Goal: Information Seeking & Learning: Learn about a topic

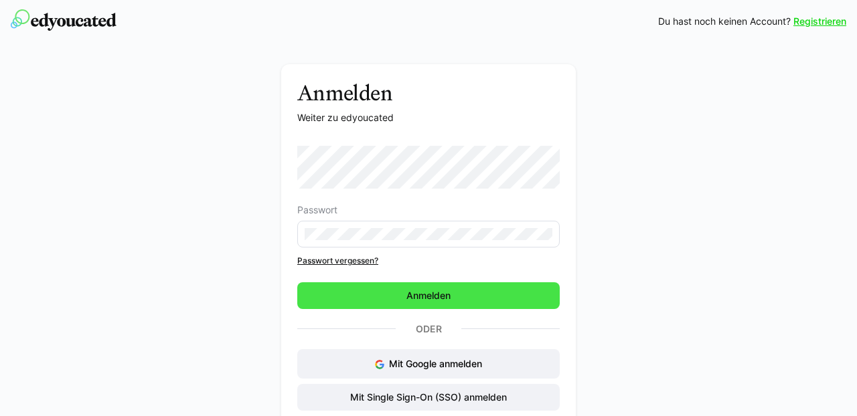
click at [382, 295] on span "Anmelden" at bounding box center [428, 296] width 262 height 27
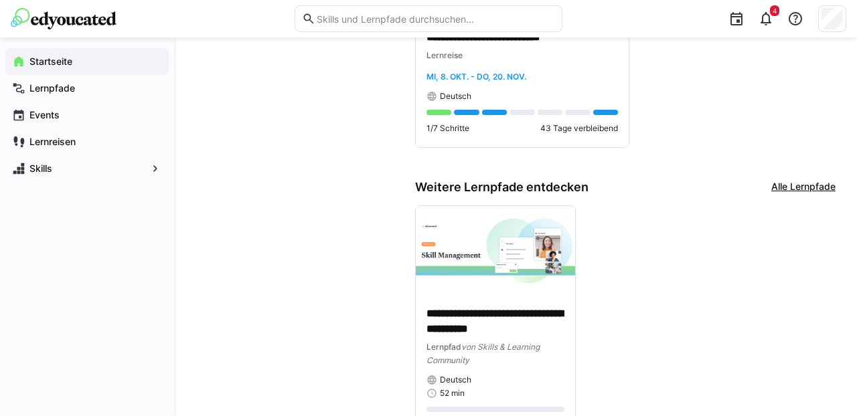
scroll to position [507, 0]
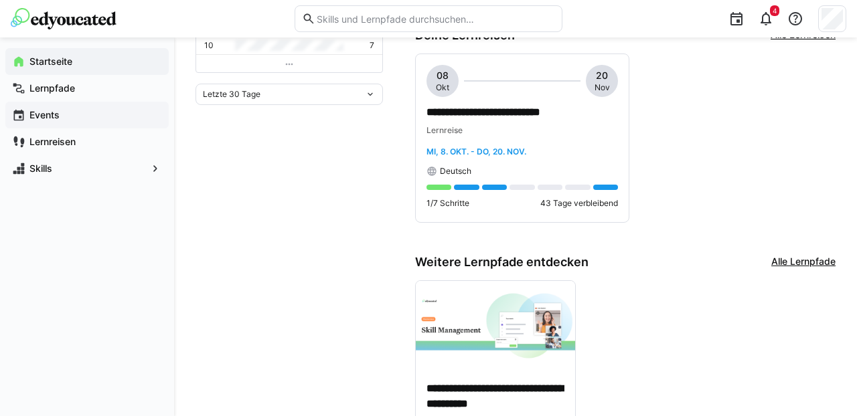
click at [43, 108] on span "Events" at bounding box center [94, 114] width 135 height 13
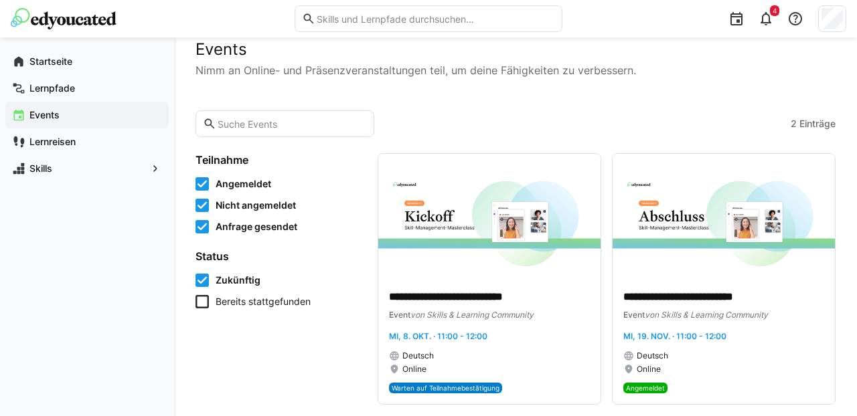
scroll to position [29, 0]
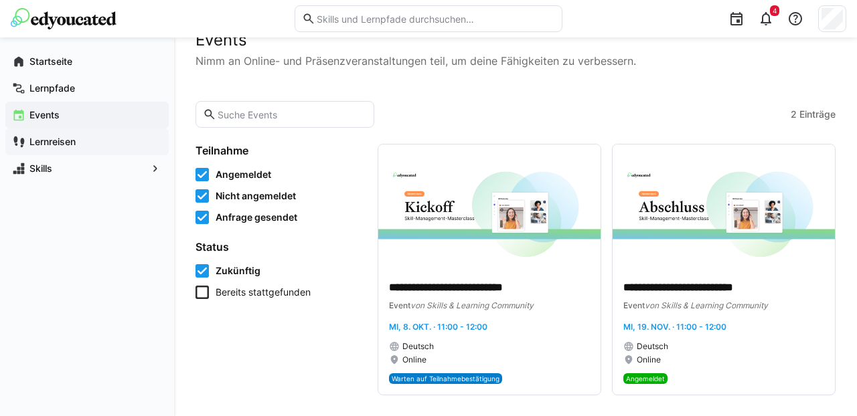
click at [0, 0] on app-navigation-label "Lernreisen" at bounding box center [0, 0] width 0 height 0
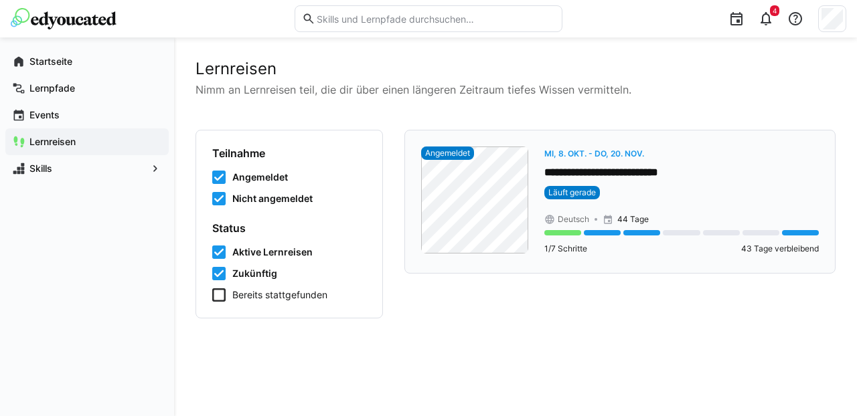
click at [706, 155] on app-day-range-label "Mi, 8. Okt. - Do, 20. Nov." at bounding box center [681, 153] width 275 height 13
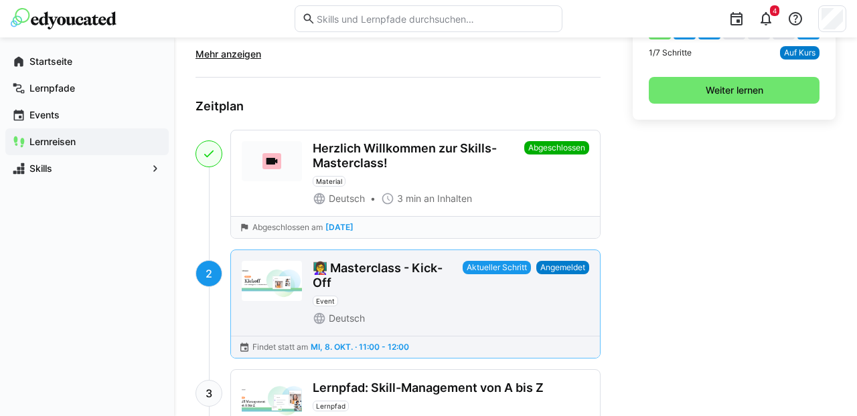
scroll to position [489, 0]
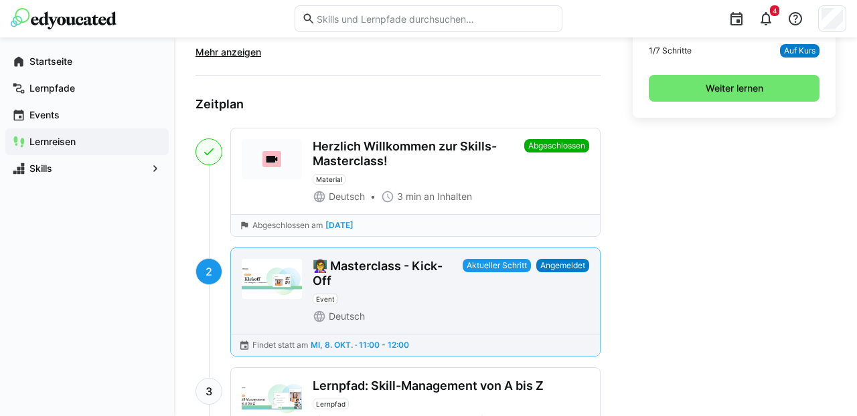
click at [568, 288] on eds-badge "Angemeldet" at bounding box center [562, 291] width 53 height 64
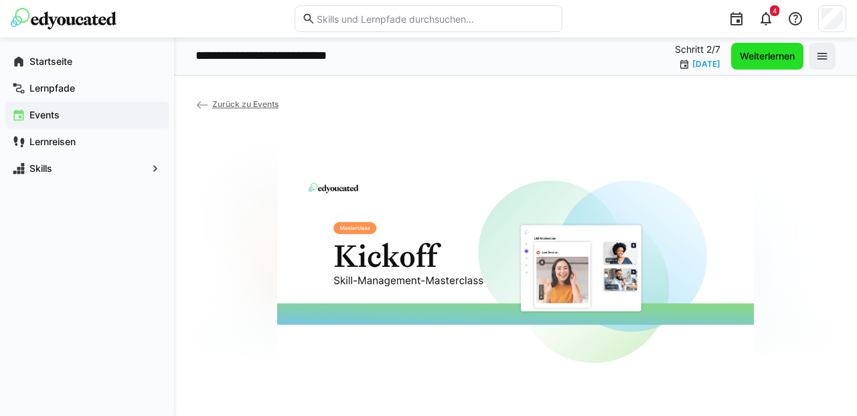
click at [762, 58] on span "Weiterlernen" at bounding box center [767, 56] width 59 height 13
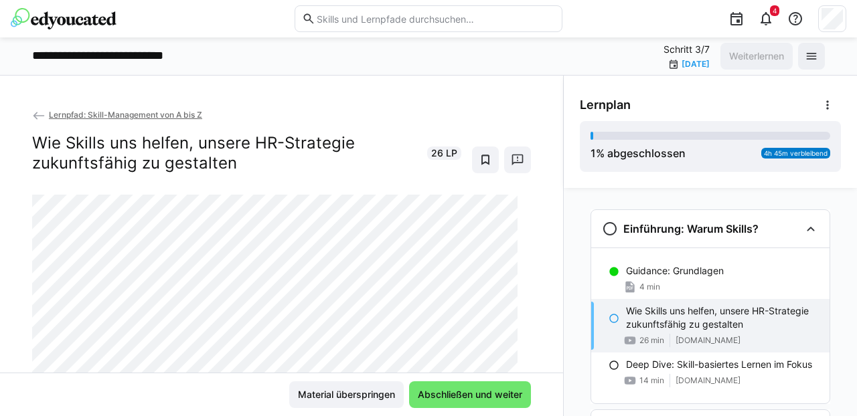
scroll to position [21, 0]
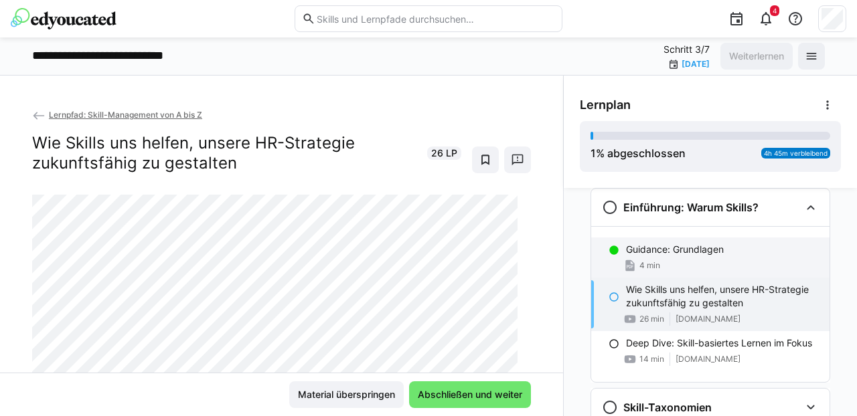
click at [680, 261] on div "4 min" at bounding box center [722, 265] width 193 height 13
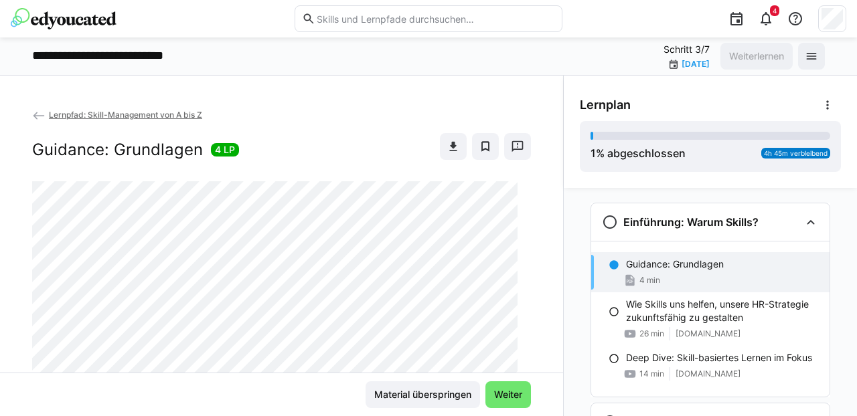
scroll to position [0, 0]
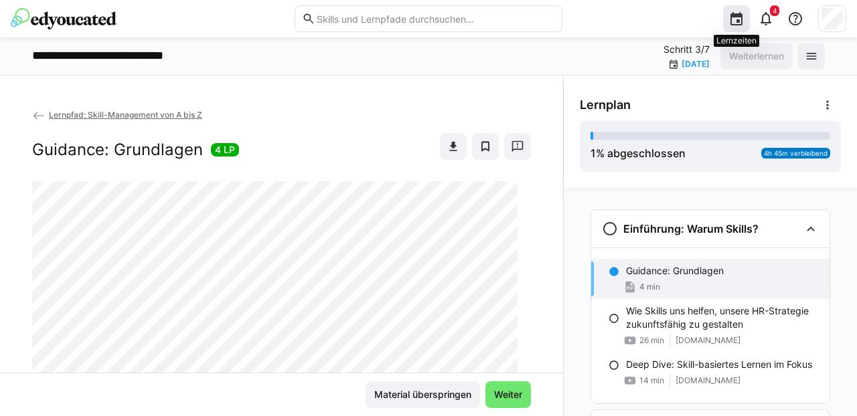
click at [736, 22] on eds-icon at bounding box center [736, 19] width 16 height 16
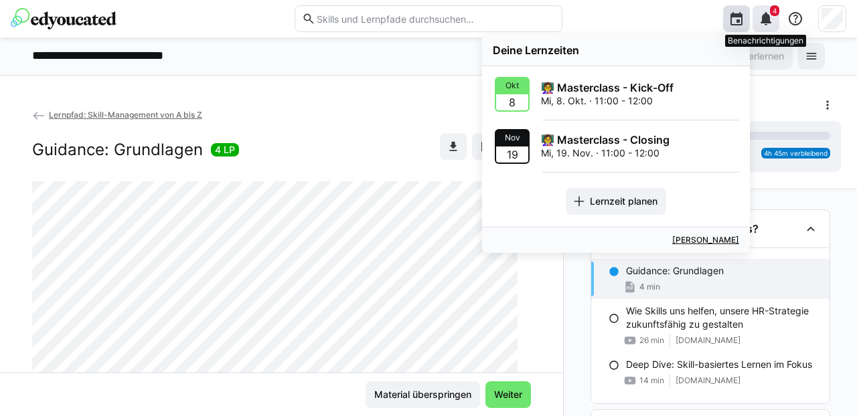
click at [763, 21] on eds-icon at bounding box center [766, 19] width 16 height 16
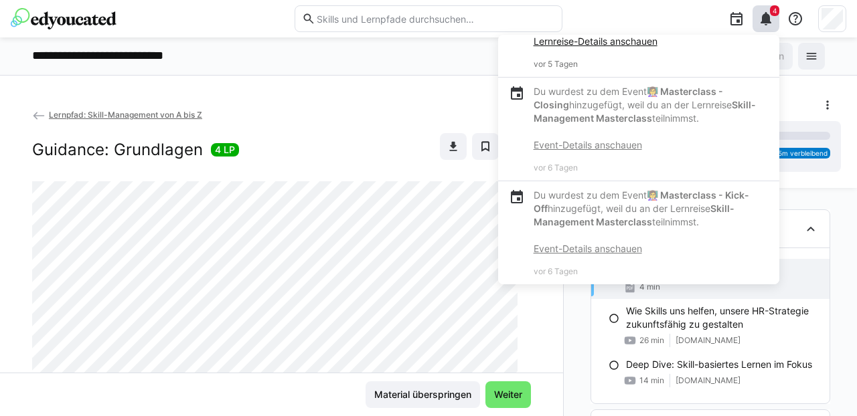
scroll to position [378, 0]
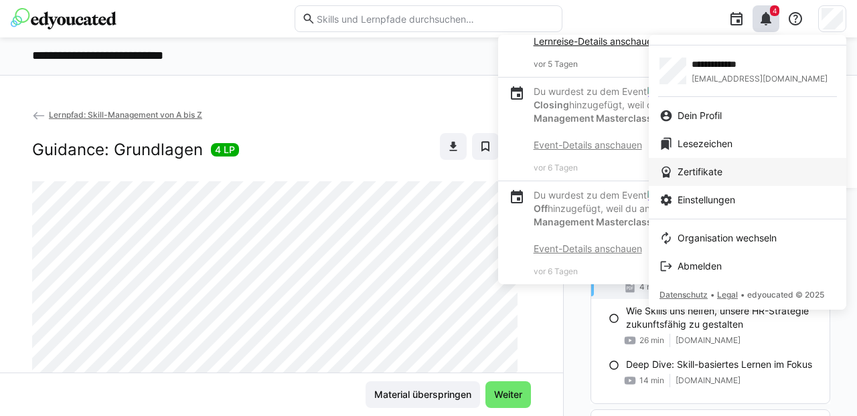
click at [703, 173] on span "Zertifikate" at bounding box center [700, 171] width 45 height 13
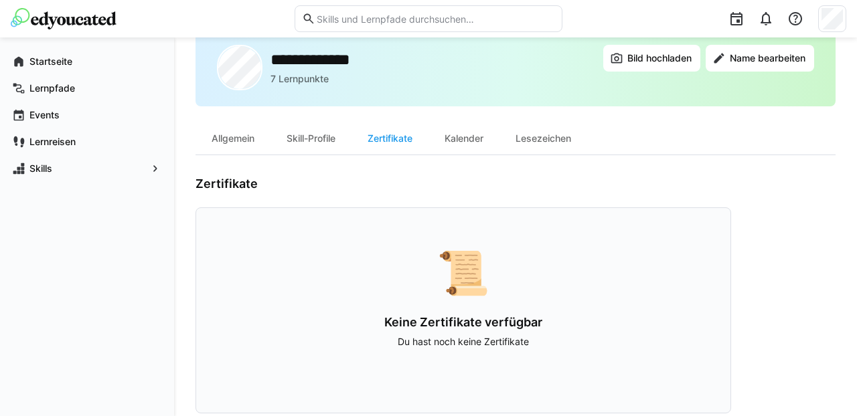
scroll to position [29, 0]
click at [303, 138] on div "Skill-Profile" at bounding box center [311, 139] width 81 height 32
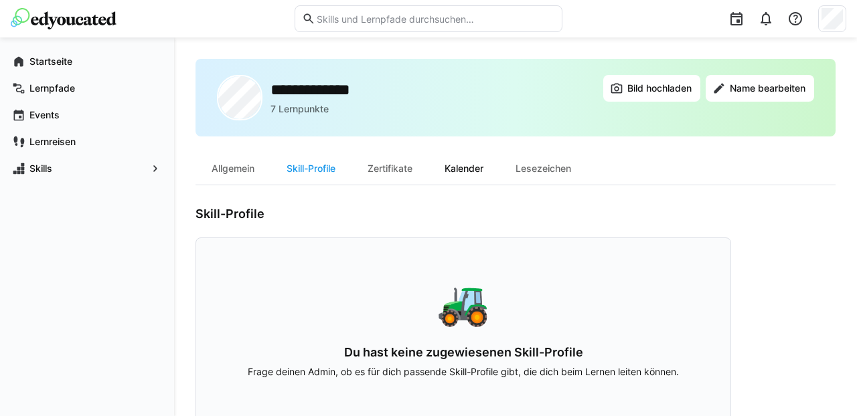
click at [461, 173] on div "Kalender" at bounding box center [464, 169] width 71 height 32
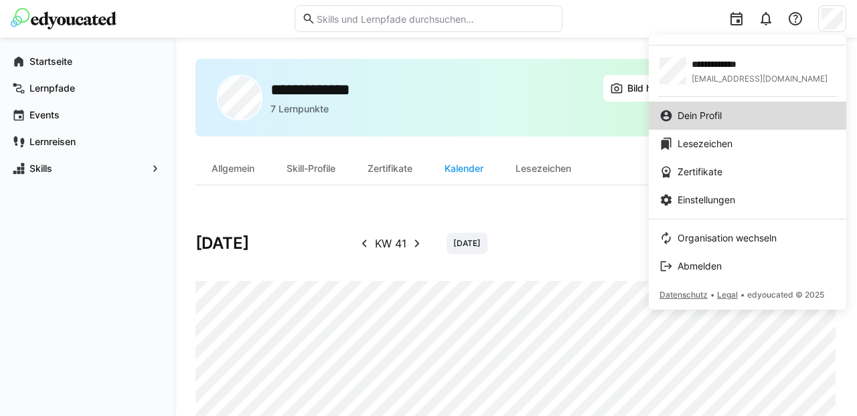
click at [686, 117] on span "Dein Profil" at bounding box center [700, 115] width 44 height 13
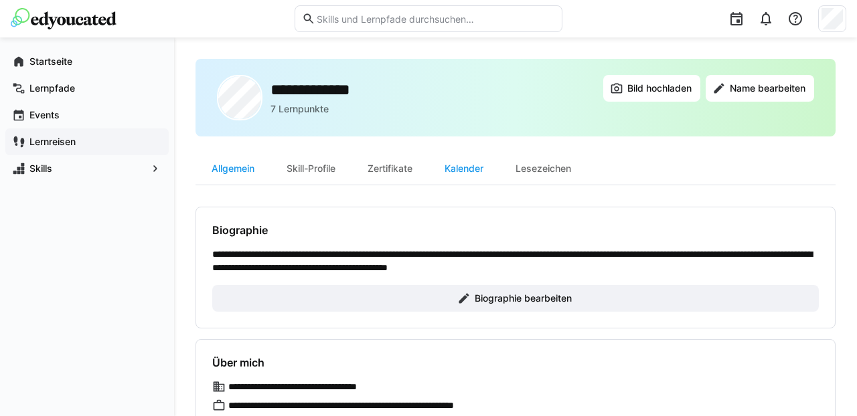
click at [0, 0] on app-navigation-label "Lernreisen" at bounding box center [0, 0] width 0 height 0
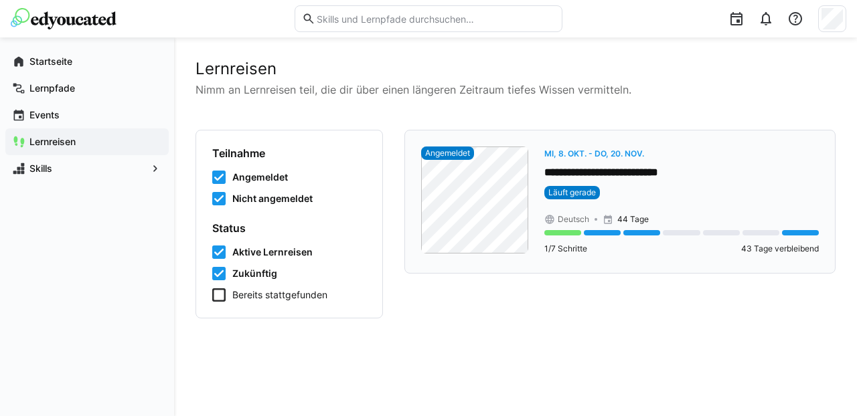
click at [582, 155] on span "Mi, 8. Okt. - Do, 20. Nov." at bounding box center [594, 154] width 100 height 10
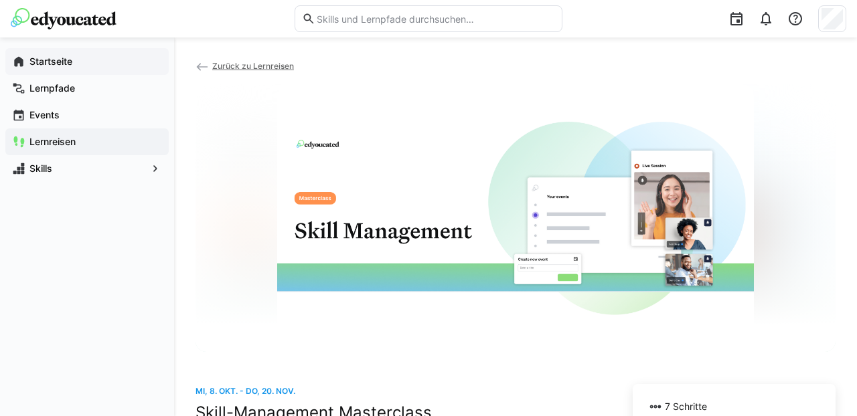
click at [0, 0] on app-navigation-label "Startseite" at bounding box center [0, 0] width 0 height 0
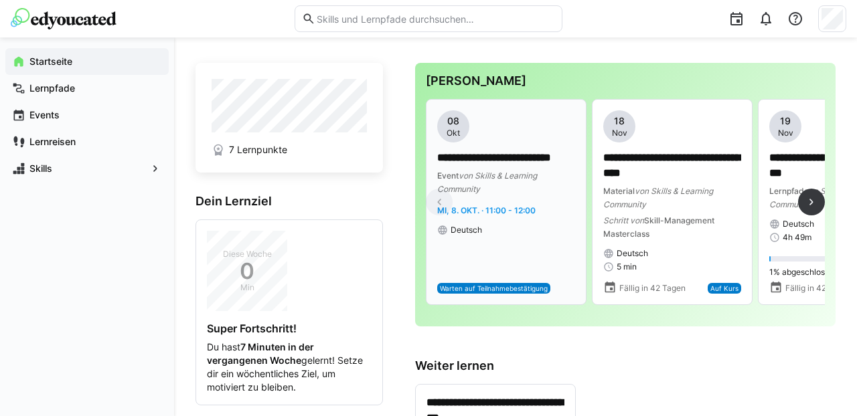
click at [515, 264] on div "**********" at bounding box center [506, 201] width 138 height 183
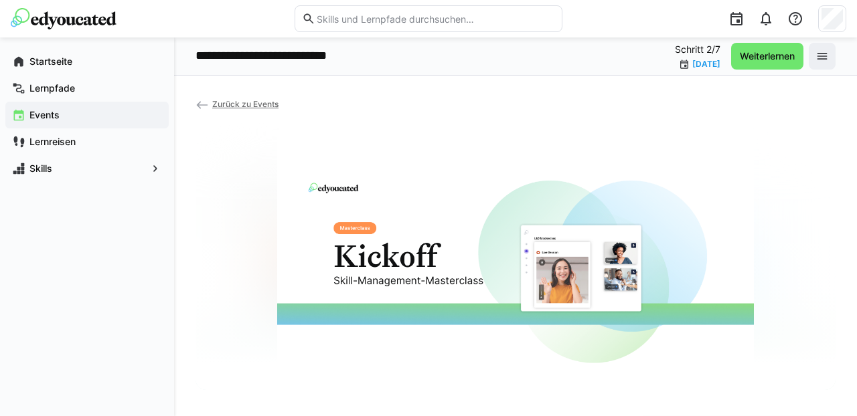
click at [244, 103] on span "Zurück zu Events" at bounding box center [245, 104] width 66 height 10
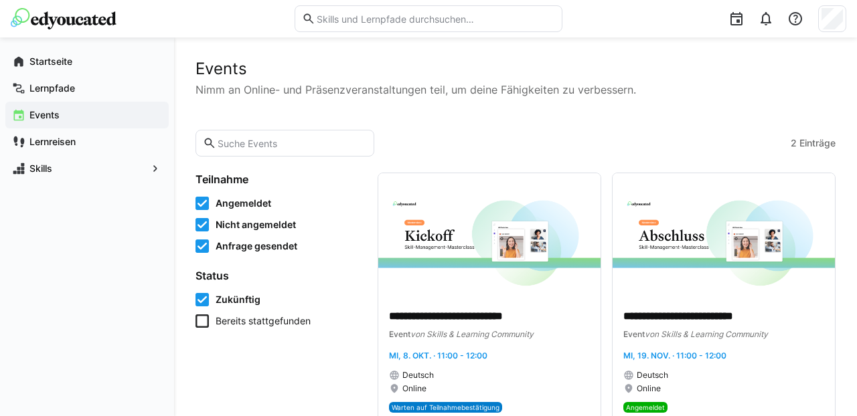
scroll to position [29, 0]
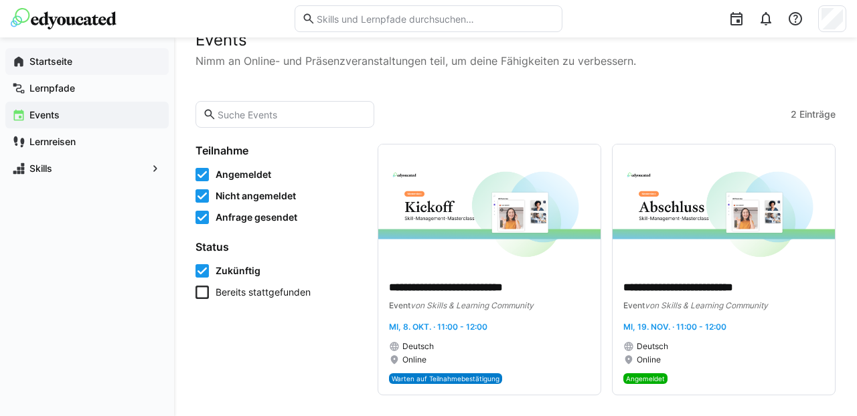
click at [0, 0] on app-navigation-label "Startseite" at bounding box center [0, 0] width 0 height 0
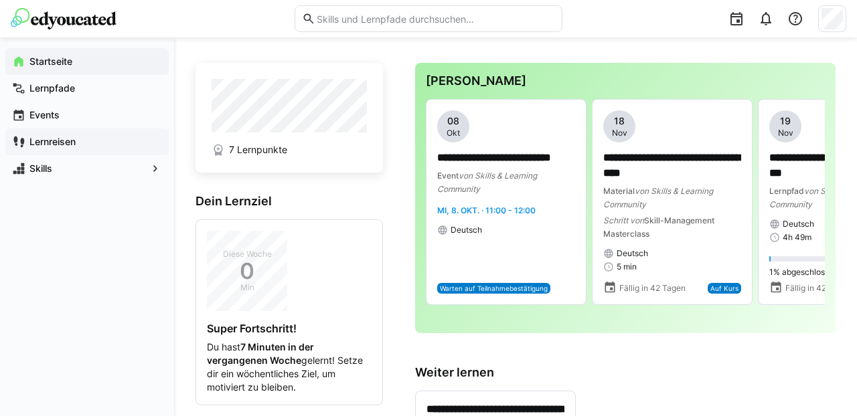
click at [51, 135] on span "Lernreisen" at bounding box center [94, 141] width 135 height 13
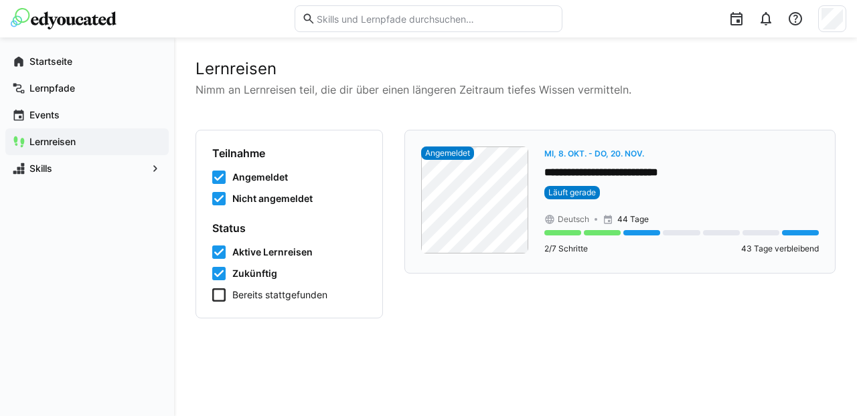
click at [601, 168] on p "**********" at bounding box center [681, 172] width 275 height 15
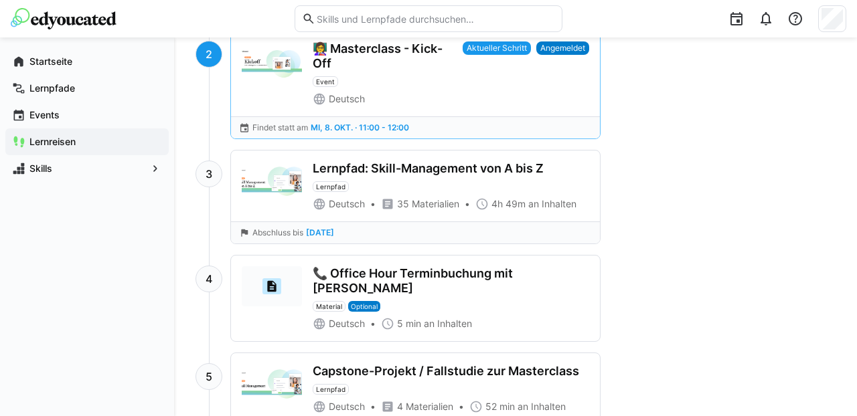
scroll to position [710, 0]
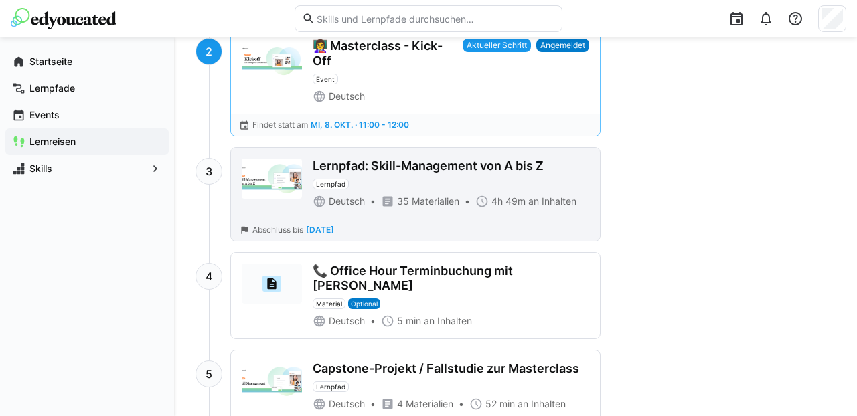
click at [471, 173] on div "Lernpfad: Skill-Management von A bis Z" at bounding box center [428, 166] width 231 height 15
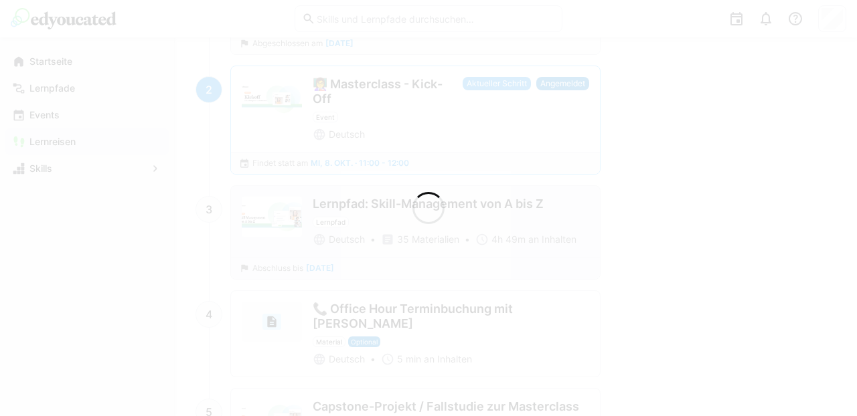
scroll to position [748, 0]
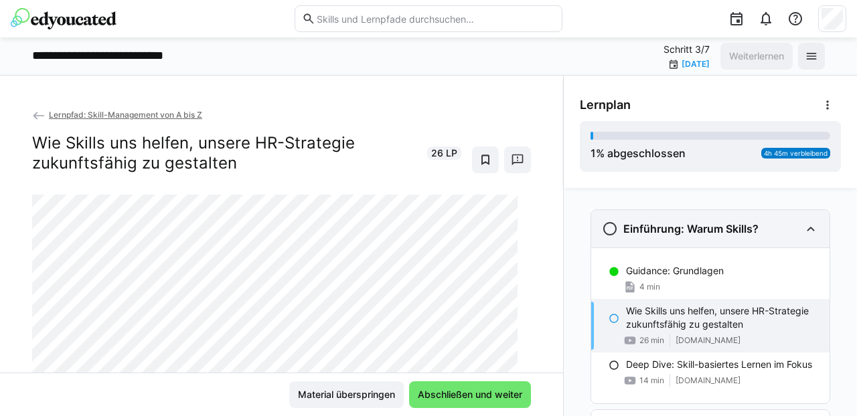
click at [803, 225] on eds-icon at bounding box center [811, 229] width 16 height 16
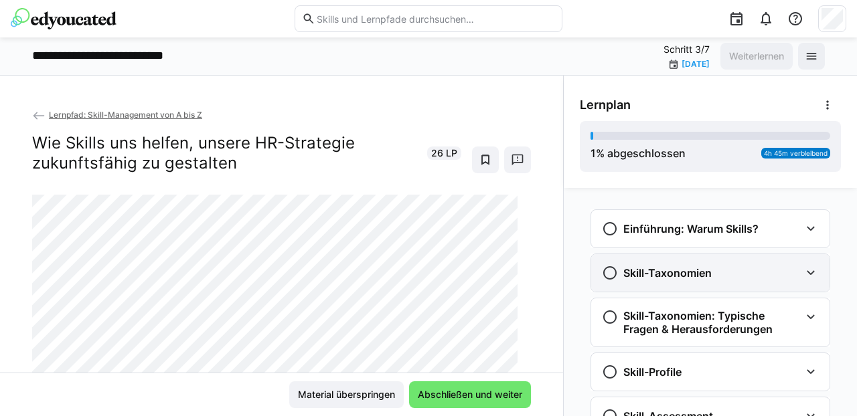
click at [803, 266] on eds-icon at bounding box center [811, 273] width 16 height 16
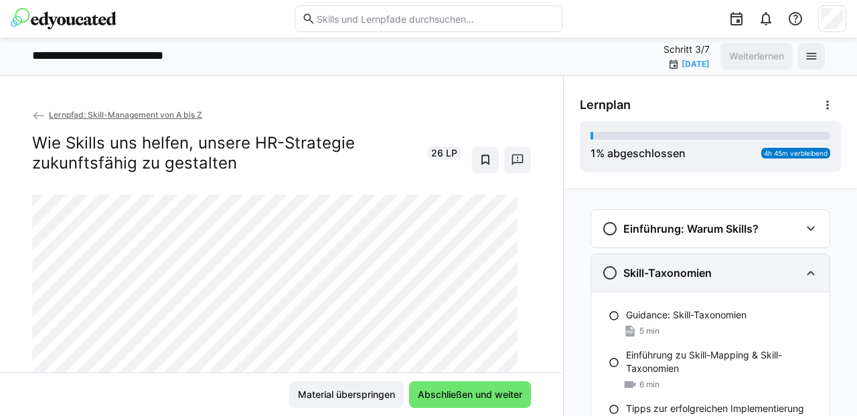
click at [803, 266] on eds-icon at bounding box center [811, 273] width 16 height 16
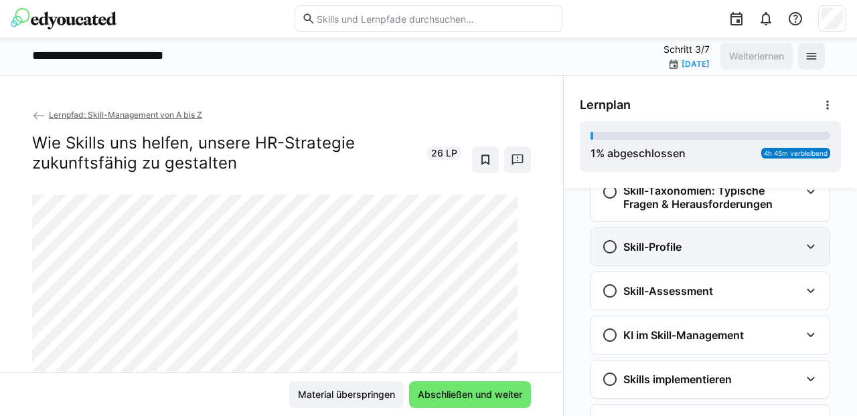
scroll to position [126, 0]
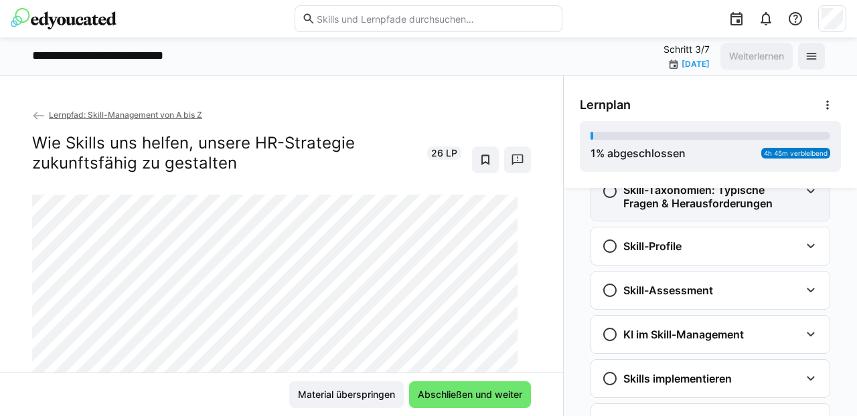
click at [805, 194] on eds-icon at bounding box center [811, 191] width 16 height 16
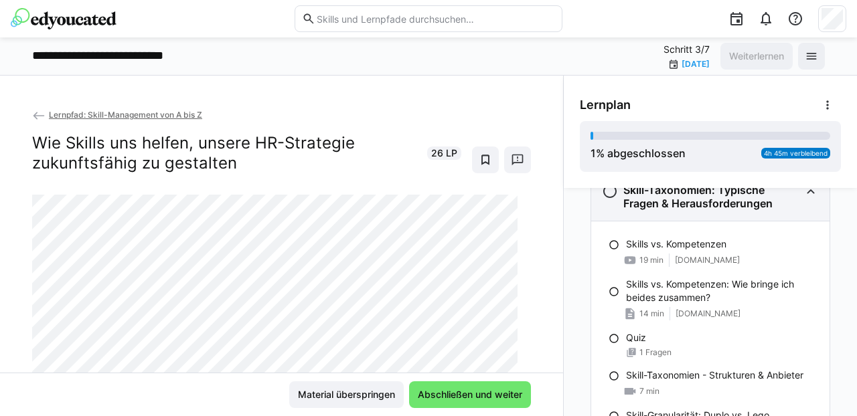
click at [805, 194] on eds-icon at bounding box center [811, 191] width 16 height 16
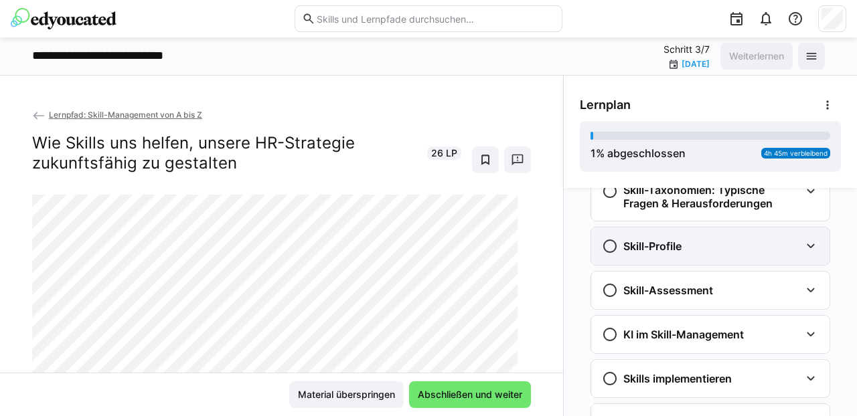
click at [809, 245] on eds-icon at bounding box center [811, 246] width 16 height 16
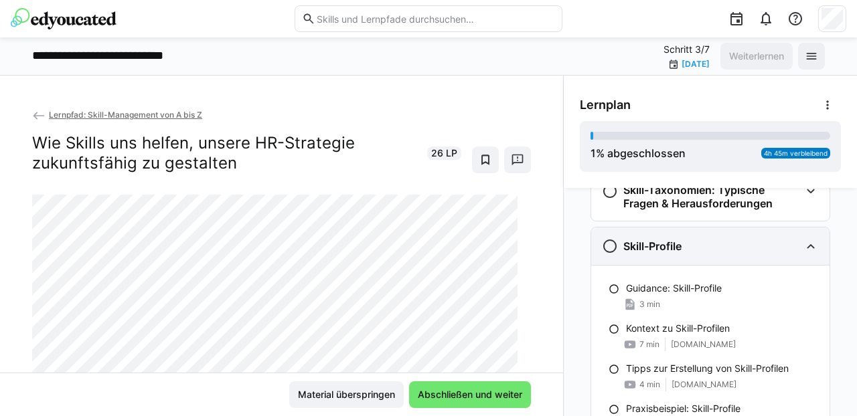
click at [809, 245] on eds-icon at bounding box center [811, 246] width 16 height 16
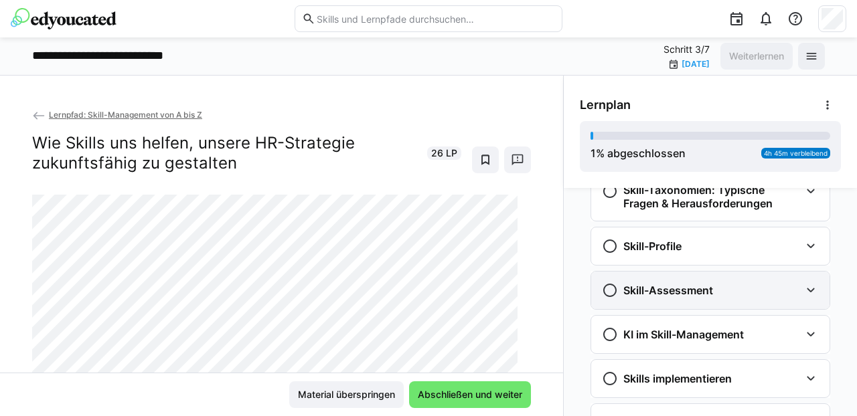
click at [803, 291] on eds-icon at bounding box center [811, 291] width 16 height 16
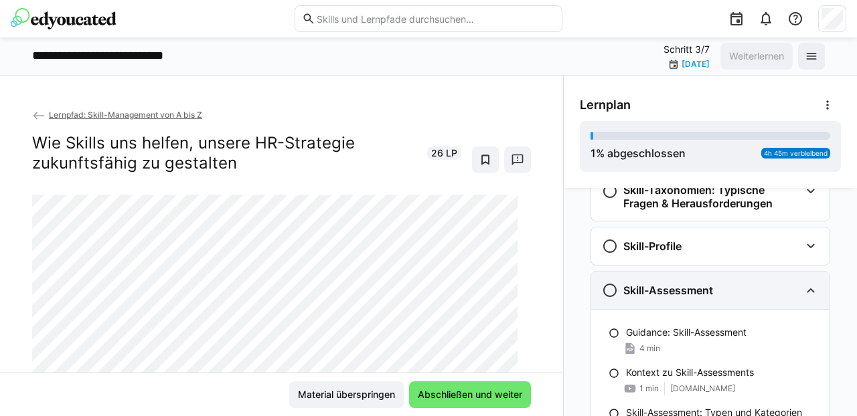
click at [803, 291] on eds-icon at bounding box center [811, 291] width 16 height 16
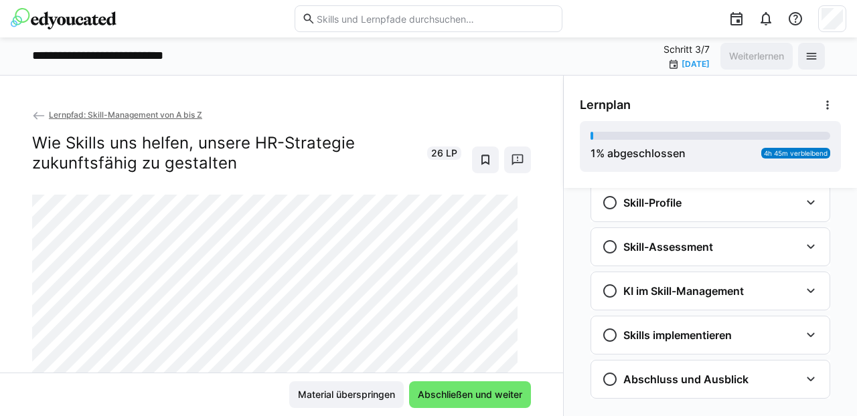
scroll to position [170, 0]
click at [479, 157] on eds-icon at bounding box center [485, 159] width 13 height 13
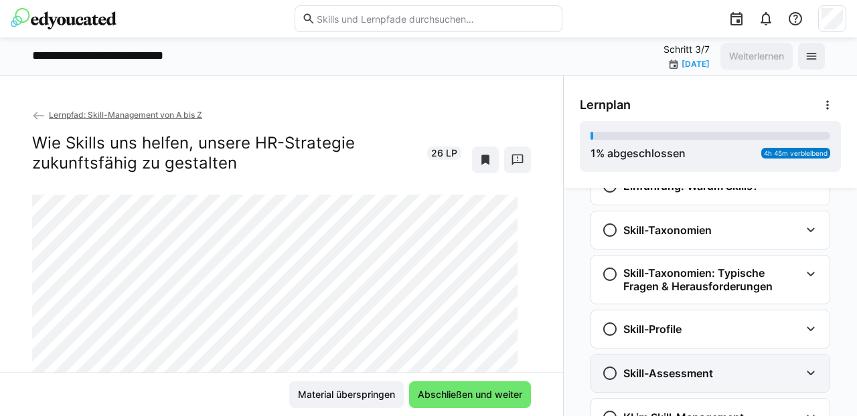
scroll to position [0, 0]
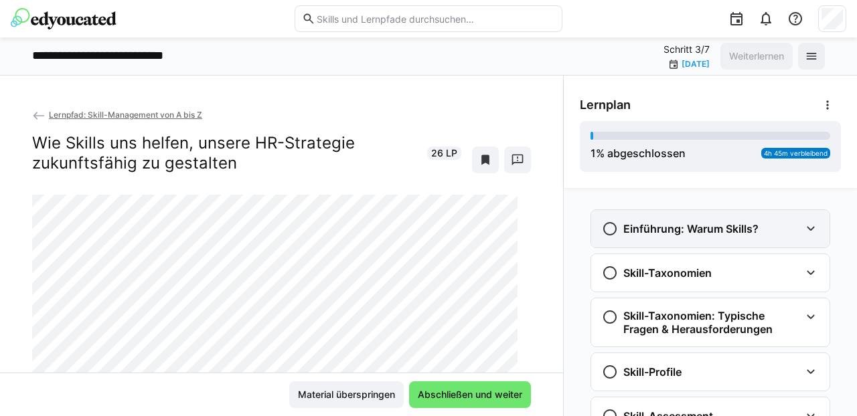
click at [803, 228] on eds-icon at bounding box center [811, 229] width 16 height 16
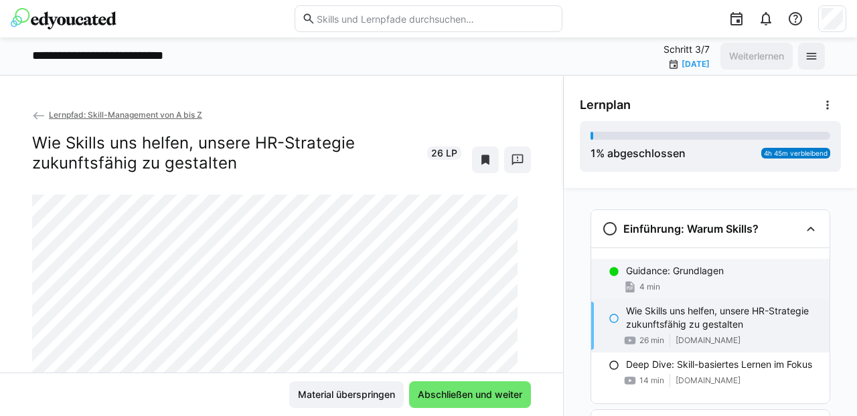
click at [736, 274] on div "Guidance: Grundlagen" at bounding box center [722, 270] width 193 height 13
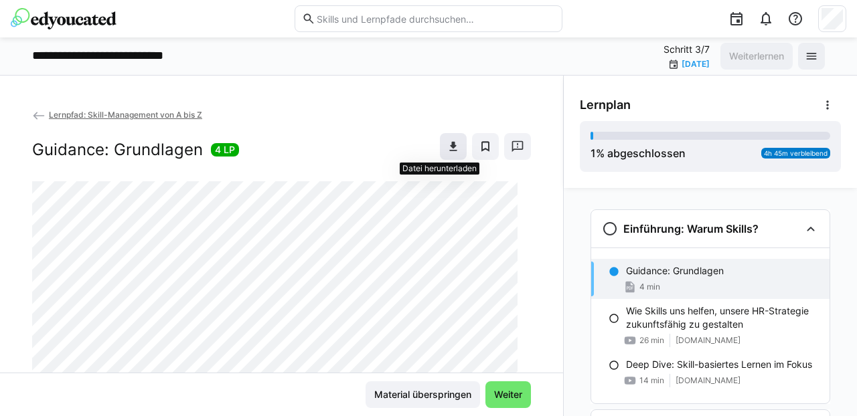
click at [447, 145] on eds-icon at bounding box center [453, 146] width 13 height 13
click at [497, 393] on span "Weiter" at bounding box center [508, 394] width 32 height 13
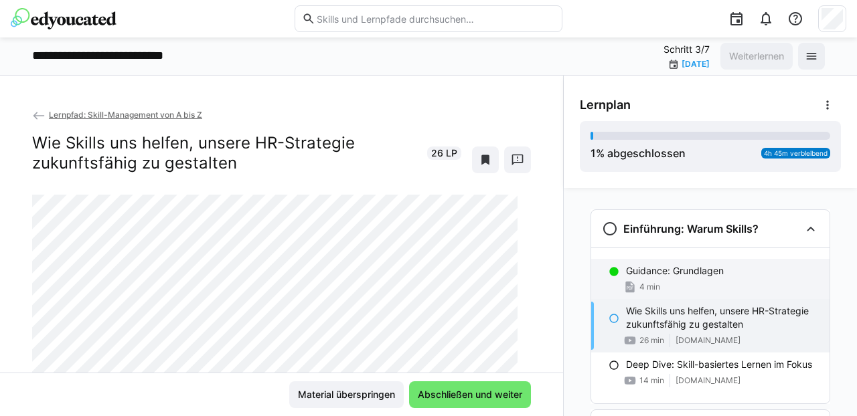
click at [626, 268] on p "Guidance: Grundlagen" at bounding box center [675, 270] width 98 height 13
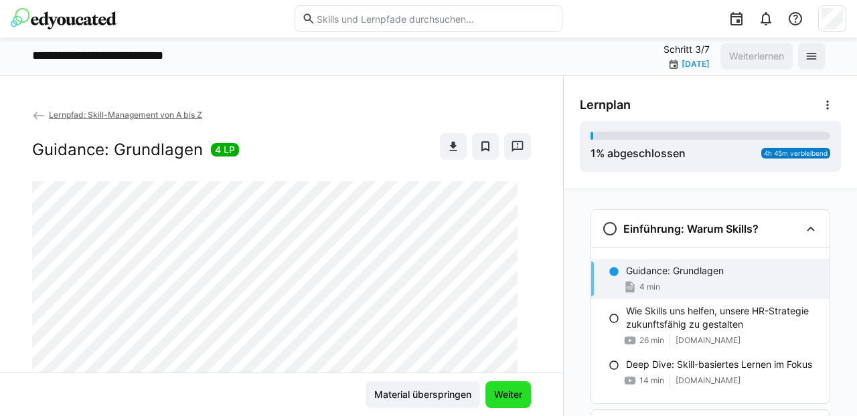
click at [494, 387] on span "Weiter" at bounding box center [508, 395] width 46 height 27
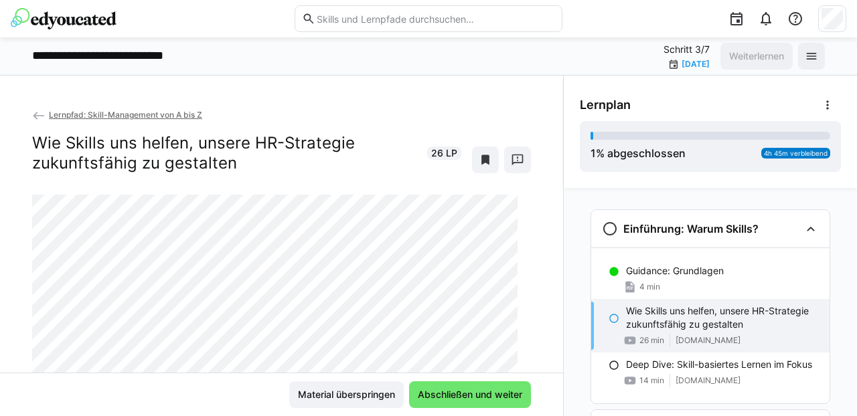
click at [313, 184] on div "Lernpfad: Skill-Management von A bis Z Wie Skills uns helfen, unsere HR-Strateg…" at bounding box center [281, 151] width 499 height 87
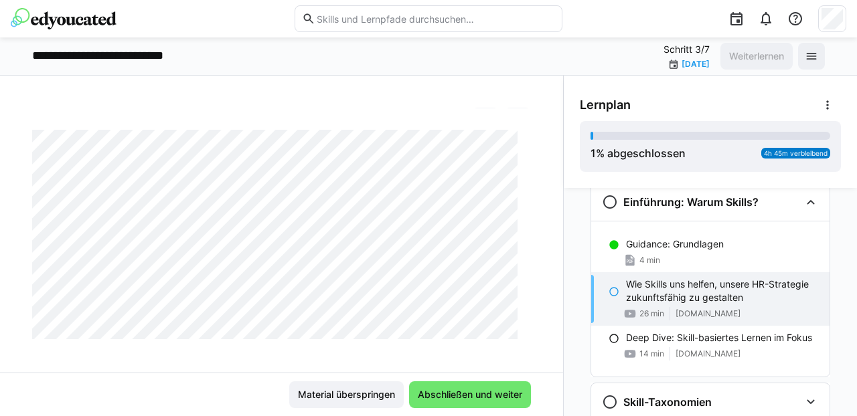
scroll to position [74, 0]
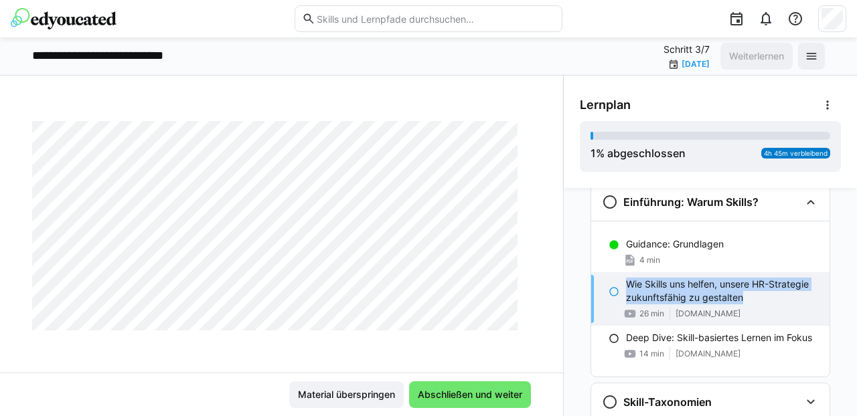
drag, startPoint x: 741, startPoint y: 295, endPoint x: 623, endPoint y: 287, distance: 118.1
click at [626, 287] on p "Wie Skills uns helfen, unsere HR-Strategie zukunftsfähig zu gestalten" at bounding box center [722, 291] width 193 height 27
copy p "Wie Skills uns helfen, unsere HR-Strategie zukunftsfähig zu gestalten"
click at [72, 21] on img at bounding box center [64, 18] width 106 height 21
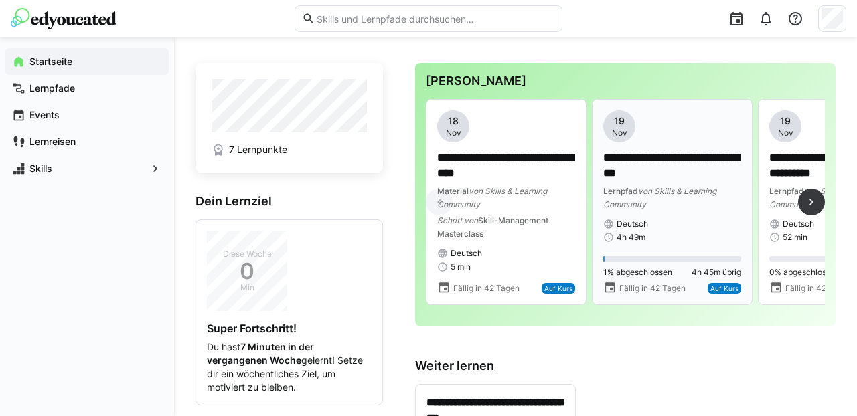
click at [653, 173] on p "**********" at bounding box center [672, 166] width 138 height 31
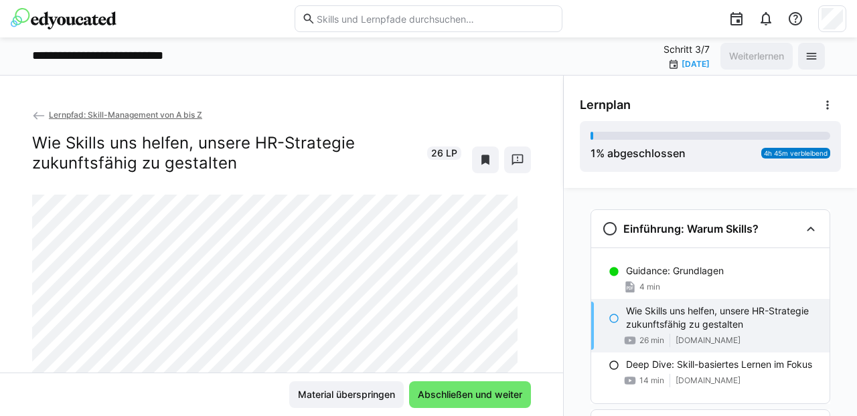
scroll to position [21, 0]
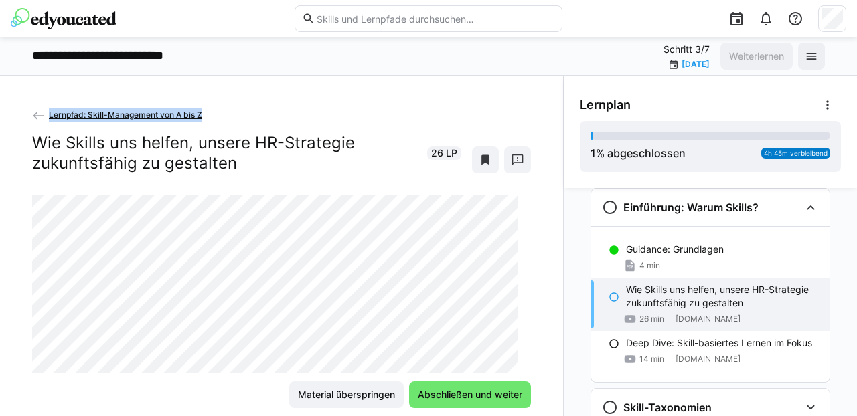
drag, startPoint x: 212, startPoint y: 116, endPoint x: 46, endPoint y: 115, distance: 166.1
click at [46, 115] on app-back-navigation "Lernpfad: Skill-Management von A bis Z" at bounding box center [281, 115] width 499 height 15
copy span "Lernpfad: Skill-Management von A bis Z"
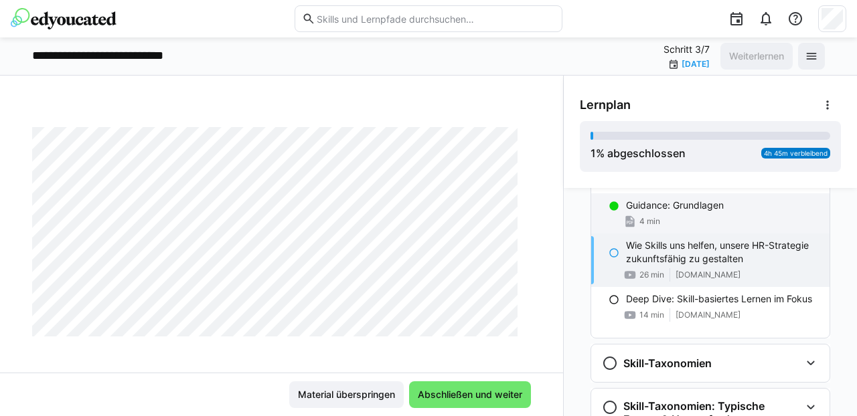
scroll to position [51, 0]
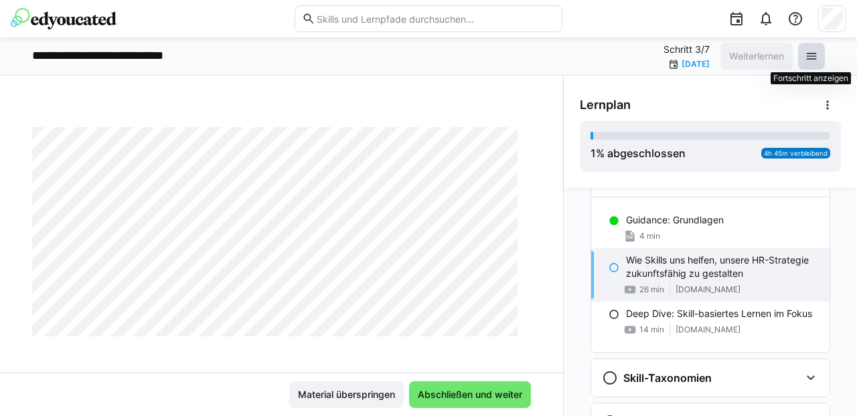
click at [814, 53] on eds-icon at bounding box center [811, 56] width 13 height 13
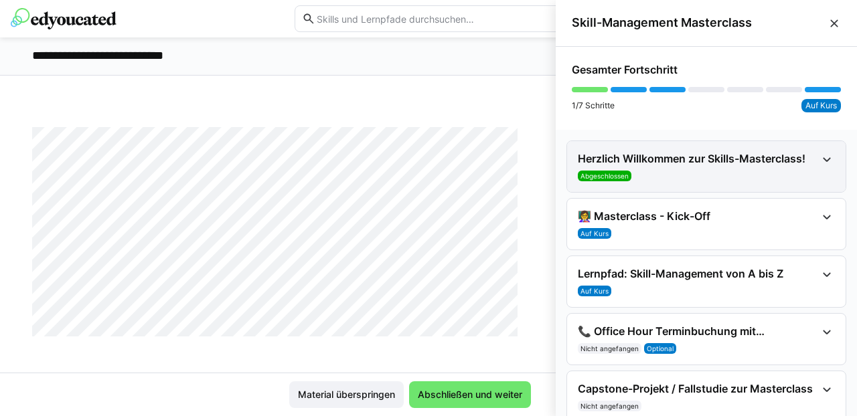
scroll to position [0, 0]
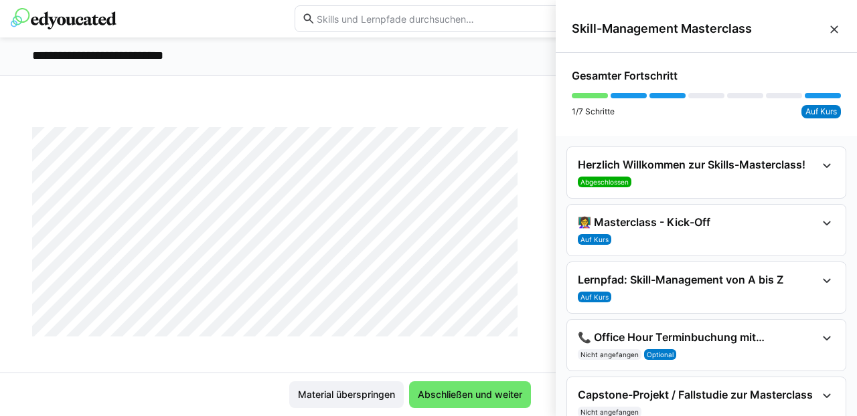
click at [828, 25] on eds-icon at bounding box center [834, 29] width 13 height 13
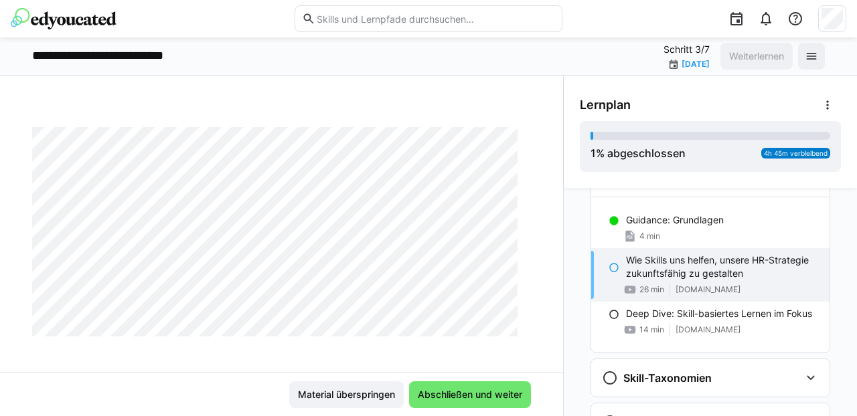
click at [53, 20] on img at bounding box center [64, 18] width 106 height 21
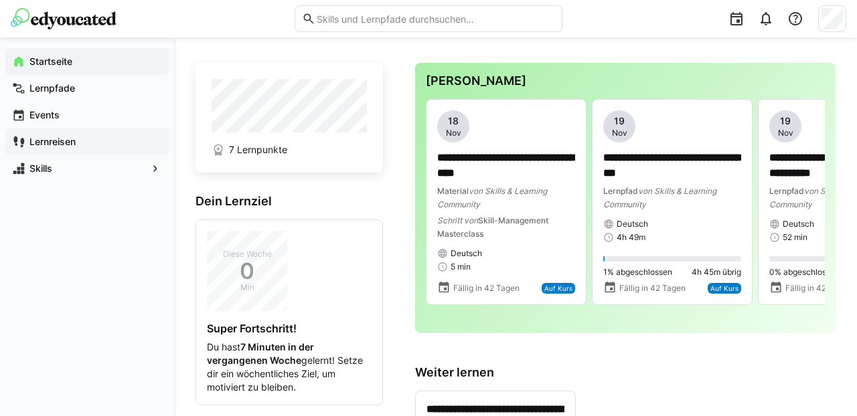
click at [0, 0] on app-navigation-label "Lernreisen" at bounding box center [0, 0] width 0 height 0
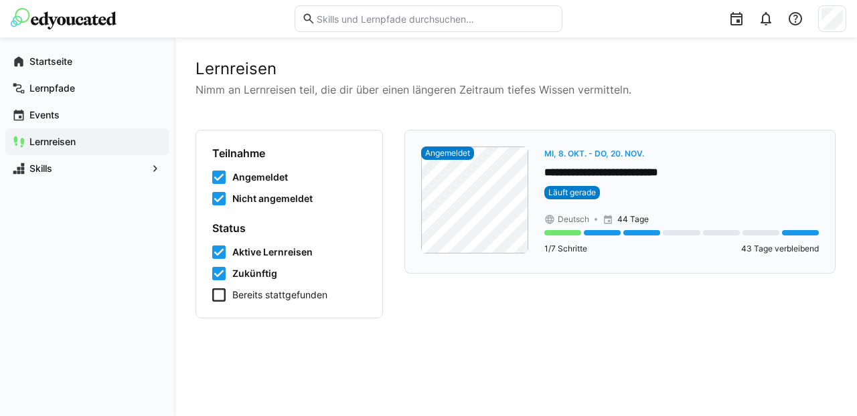
click at [625, 196] on eds-badge "Läuft gerade" at bounding box center [681, 192] width 275 height 13
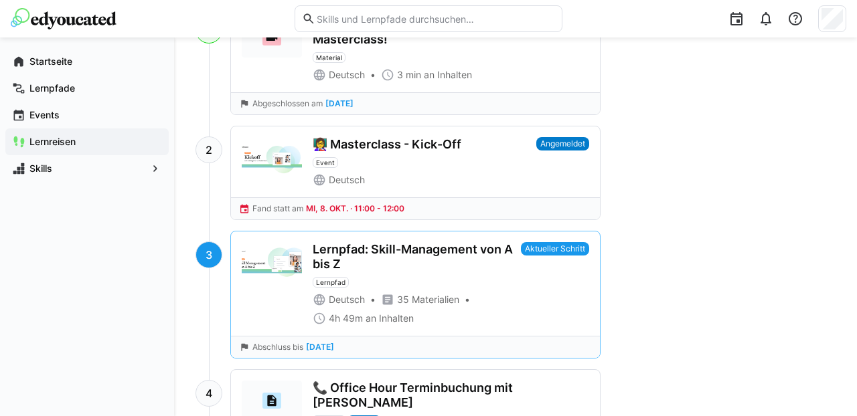
scroll to position [618, 0]
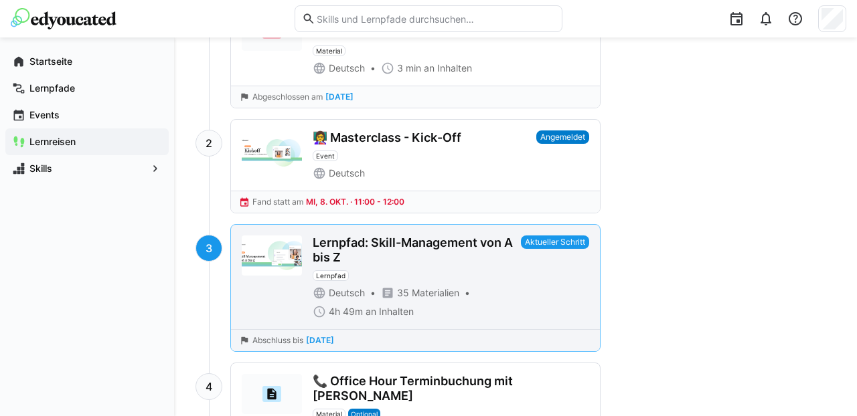
click at [446, 268] on div "Lernpfad: Skill-Management von A bis Z Lernpfad" at bounding box center [414, 259] width 203 height 46
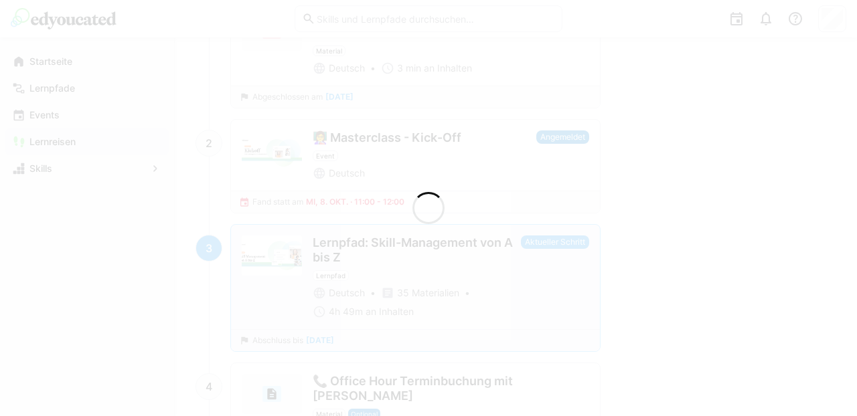
click at [446, 268] on div at bounding box center [428, 208] width 857 height 416
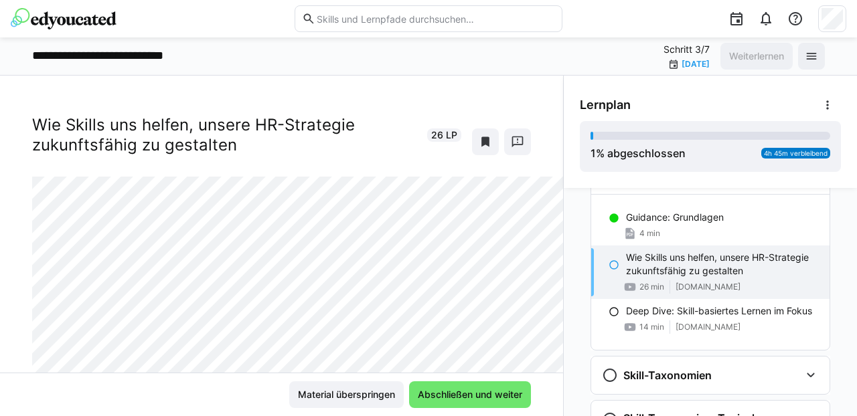
scroll to position [74, 0]
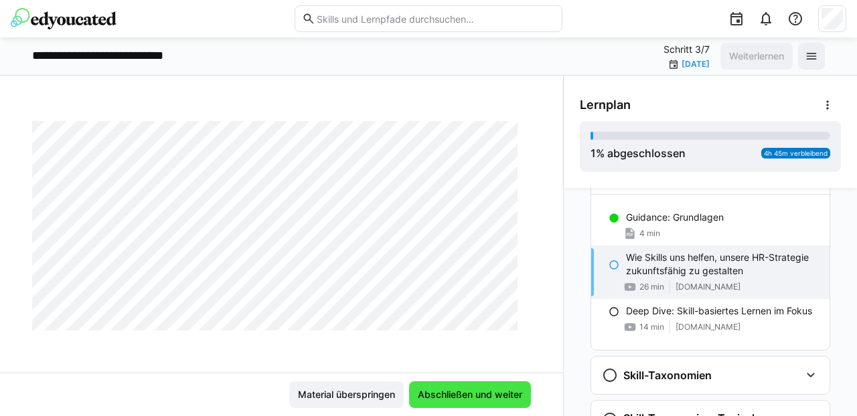
click at [440, 391] on span "Abschließen und weiter" at bounding box center [470, 394] width 108 height 13
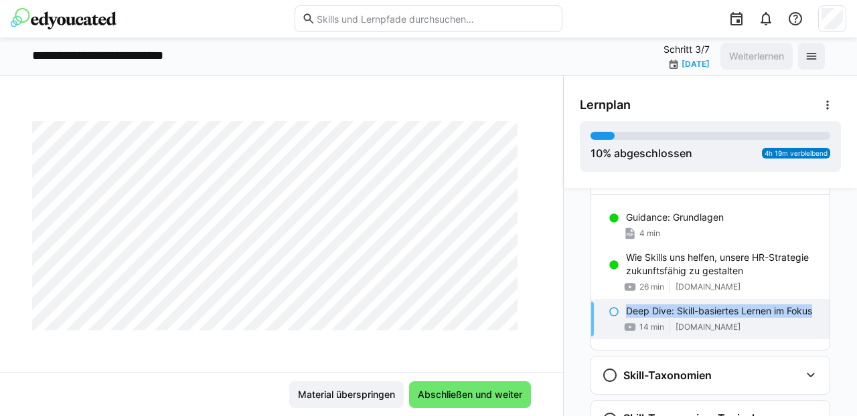
drag, startPoint x: 814, startPoint y: 311, endPoint x: 620, endPoint y: 312, distance: 194.2
click at [620, 312] on div "Deep Dive: Skill-basiertes Lernen im Fokus 14 min [DOMAIN_NAME]" at bounding box center [710, 319] width 238 height 40
copy p "Deep Dive: Skill-basiertes Lernen im Fokus"
